Goal: Information Seeking & Learning: Find specific fact

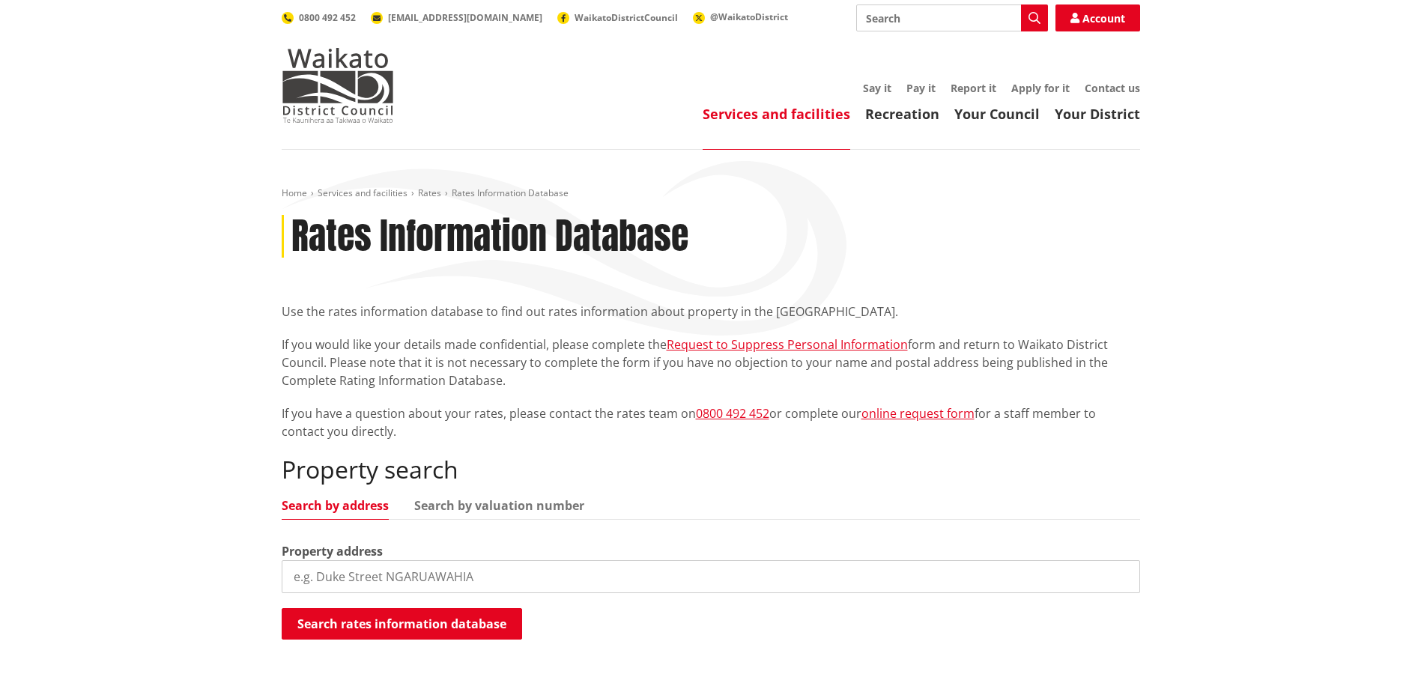
scroll to position [150, 0]
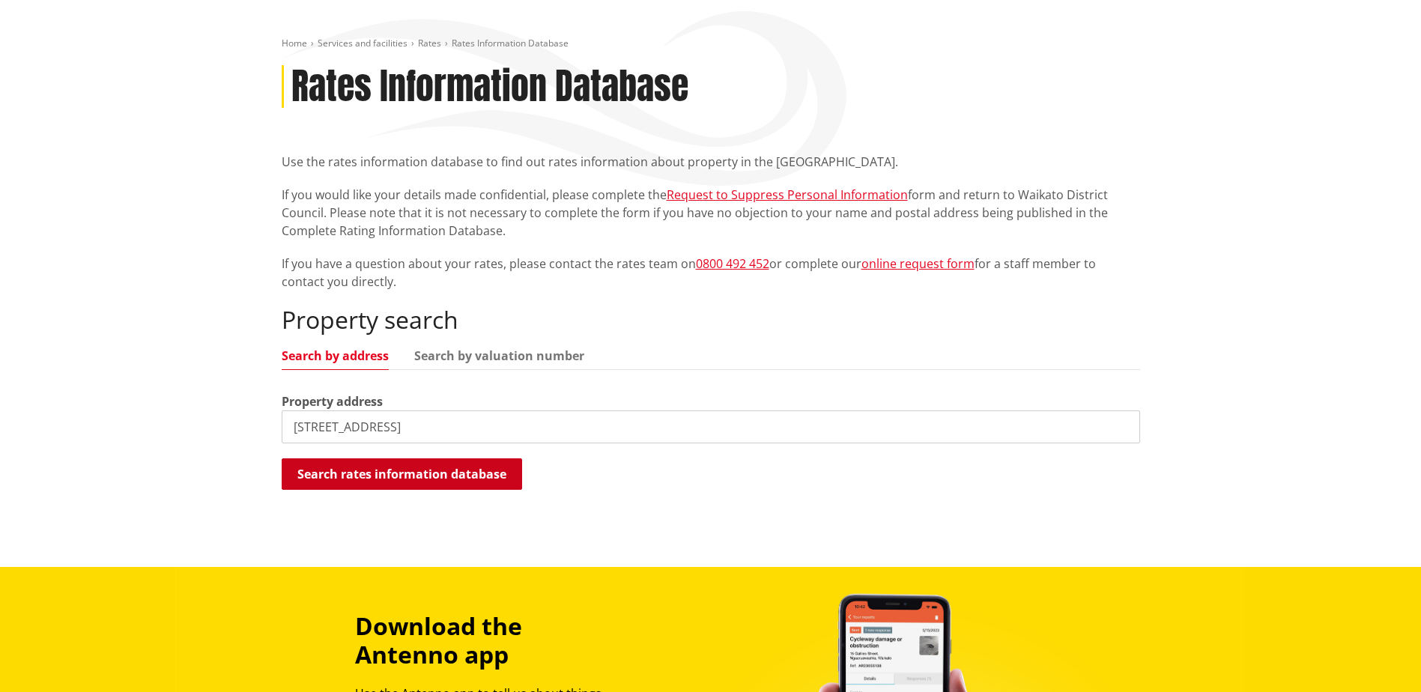
type input "[STREET_ADDRESS]"
click at [392, 470] on button "Search rates information database" at bounding box center [402, 473] width 240 height 31
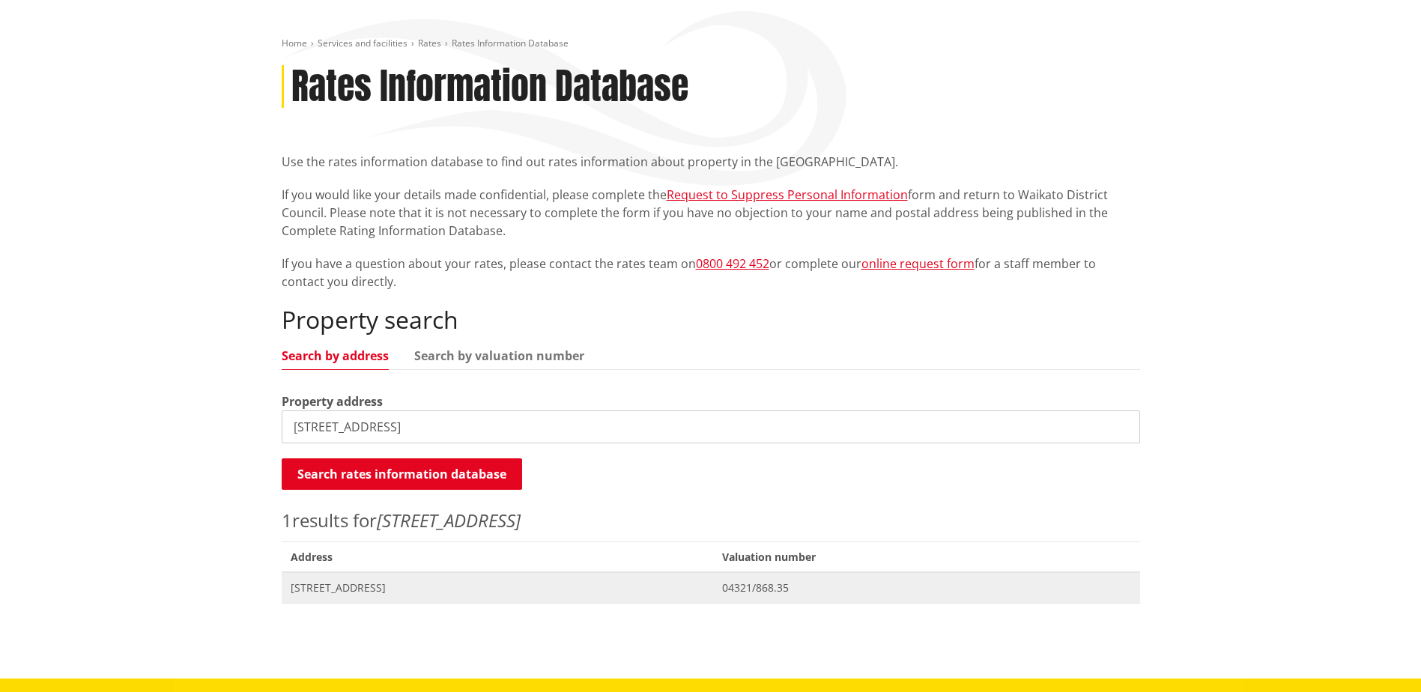
click at [365, 587] on span "[STREET_ADDRESS]" at bounding box center [498, 587] width 414 height 15
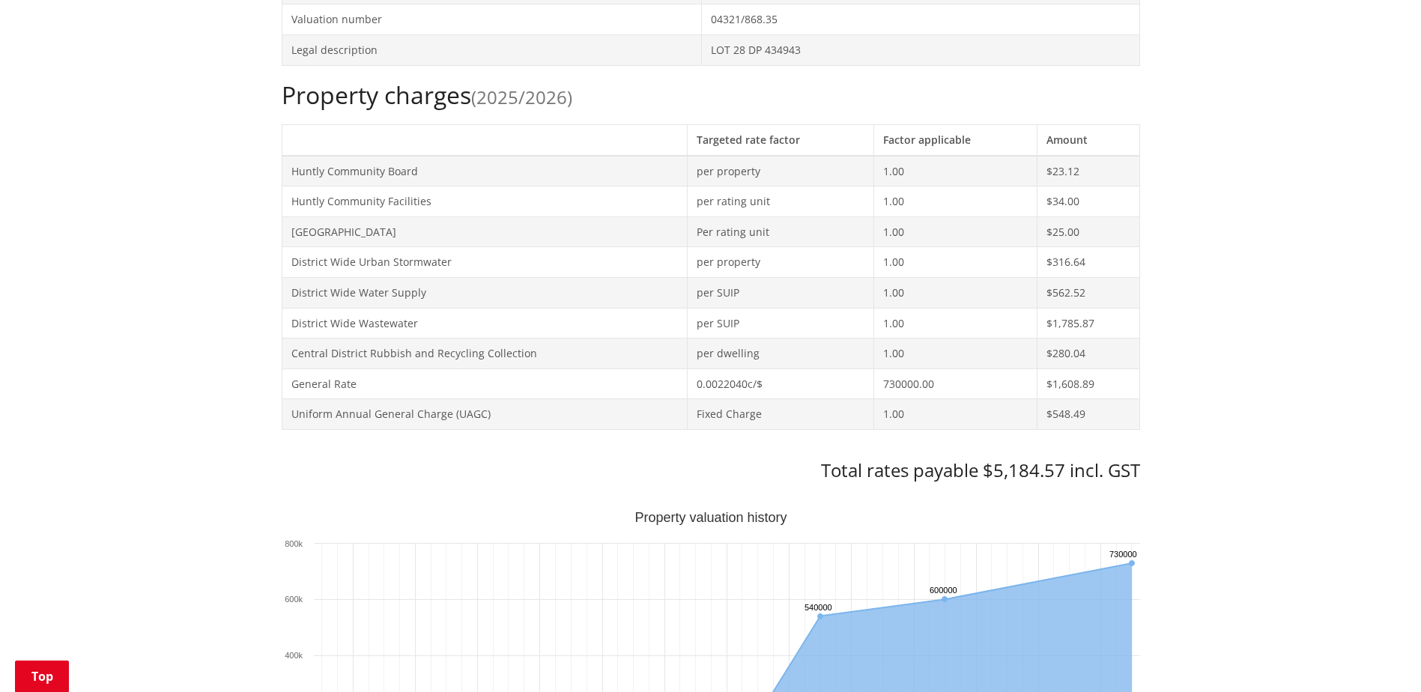
scroll to position [599, 0]
